Goal: Information Seeking & Learning: Understand process/instructions

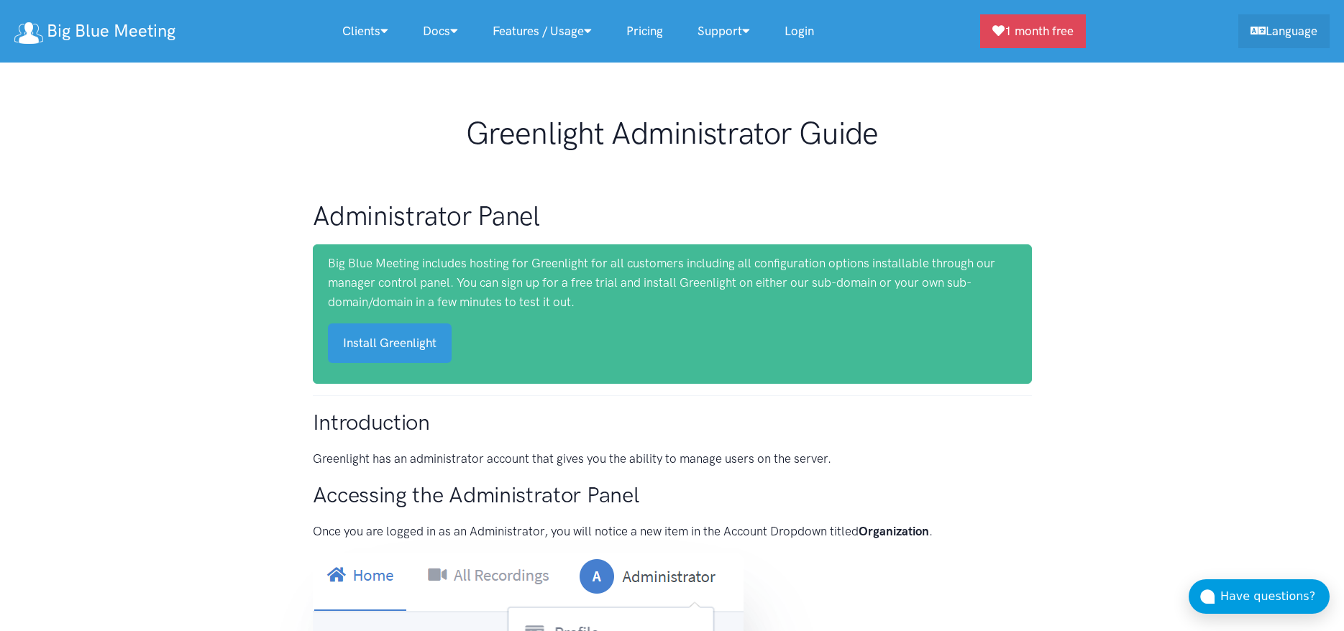
scroll to position [6607, 0]
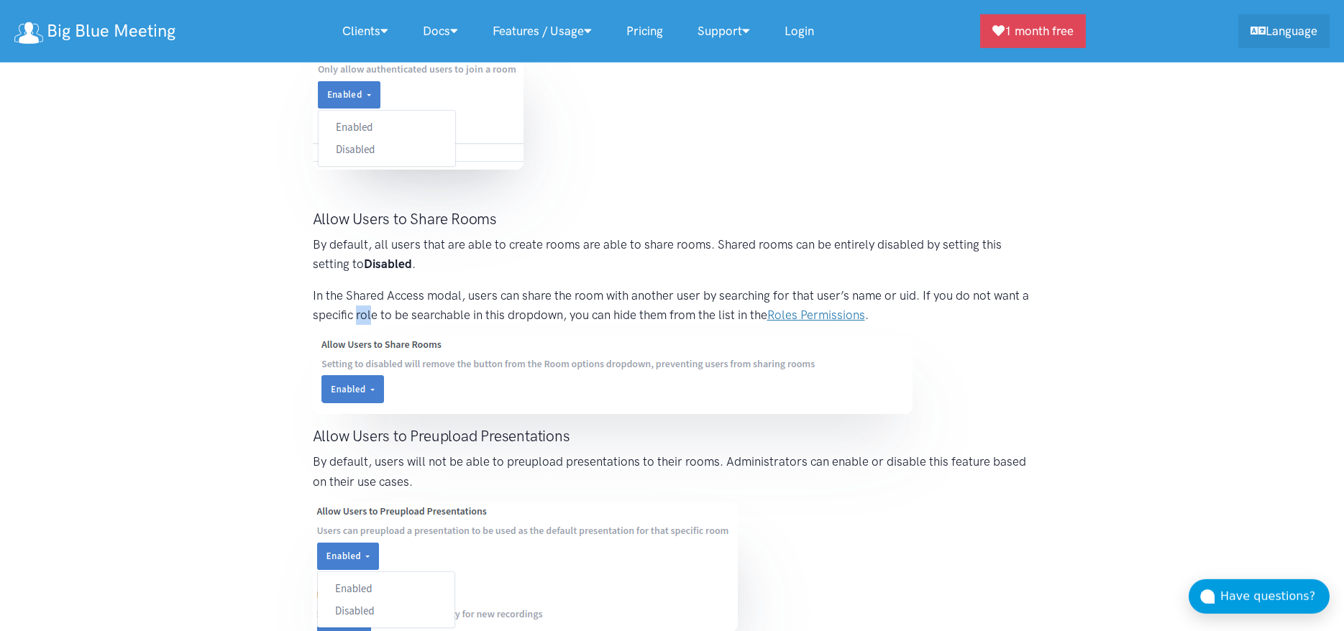
click at [809, 316] on link "Roles Permissions" at bounding box center [816, 315] width 98 height 14
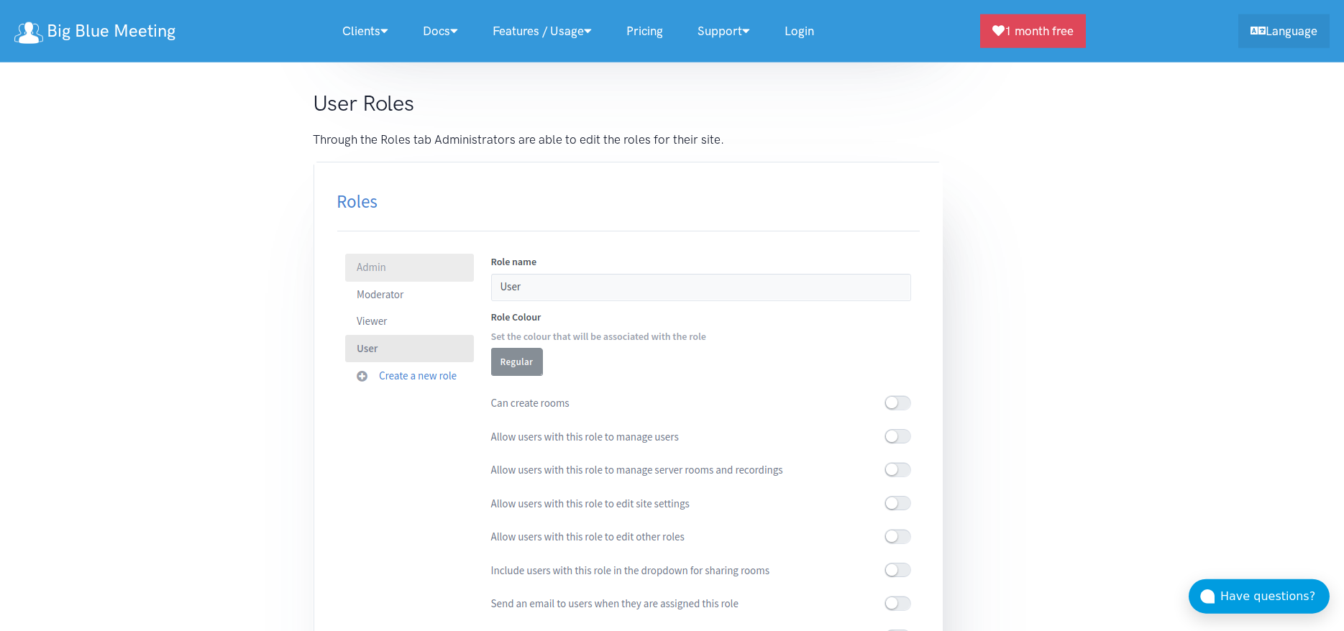
scroll to position [9101, 0]
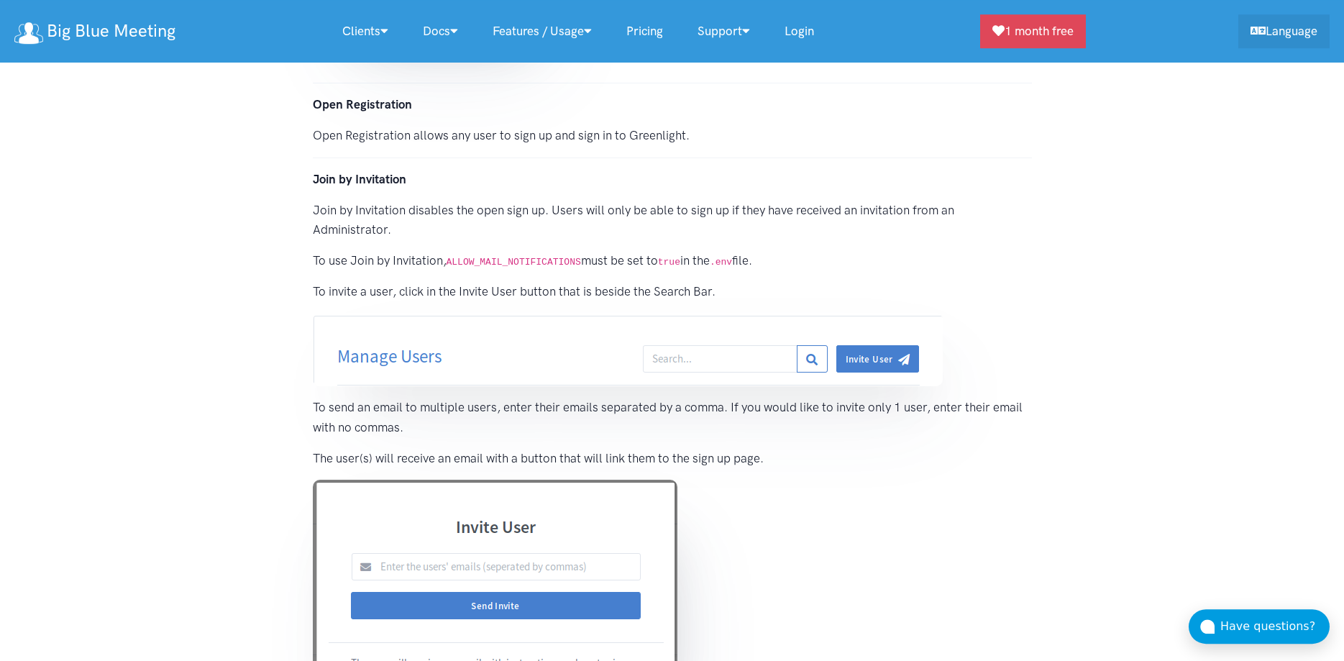
scroll to position [5208, 0]
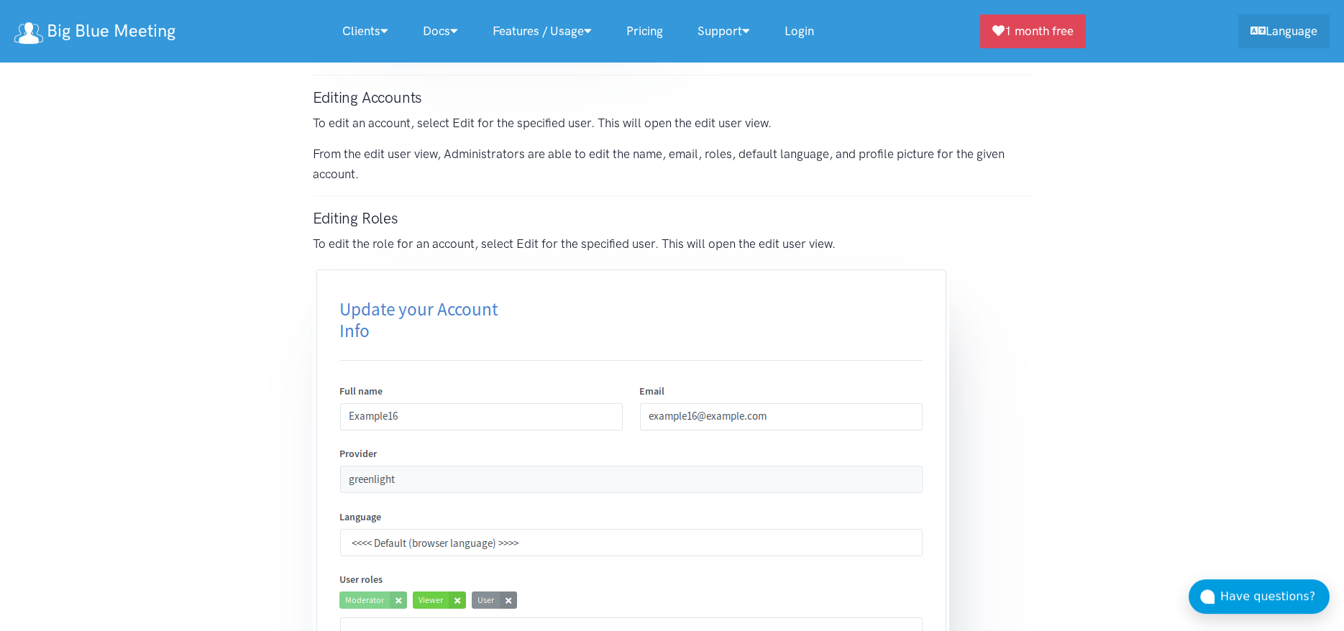
scroll to position [3312, 0]
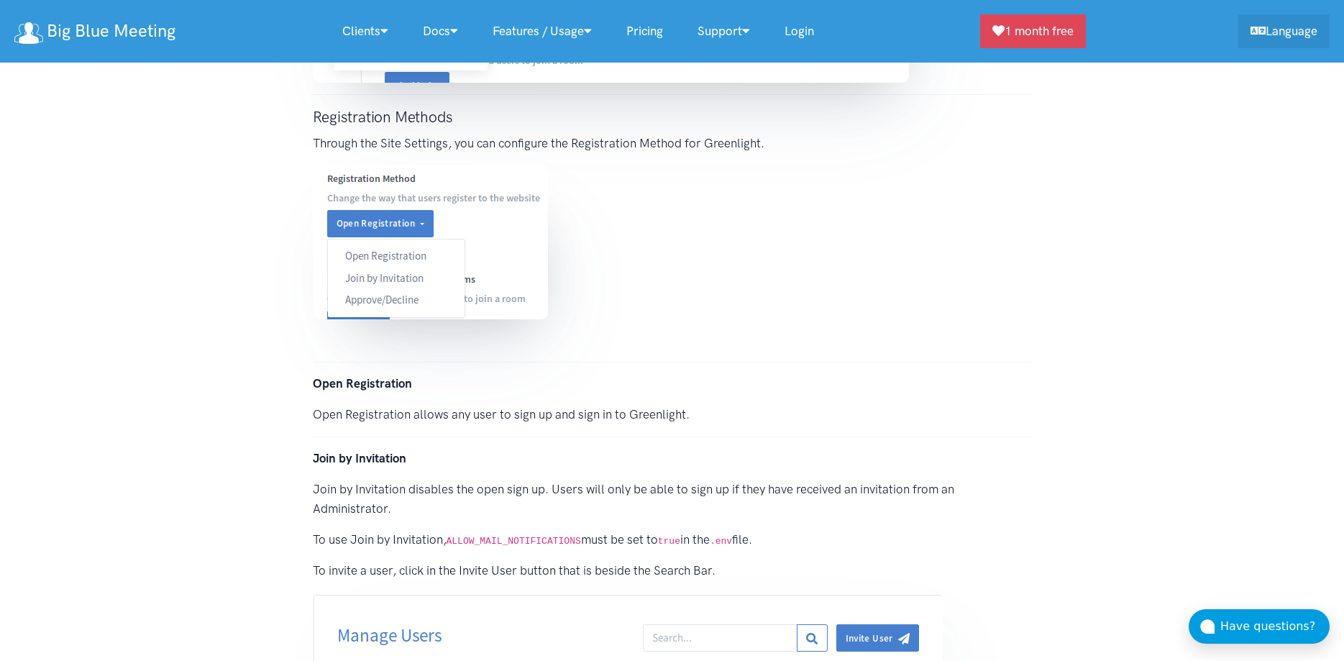
scroll to position [5354, 0]
